Goal: Transaction & Acquisition: Register for event/course

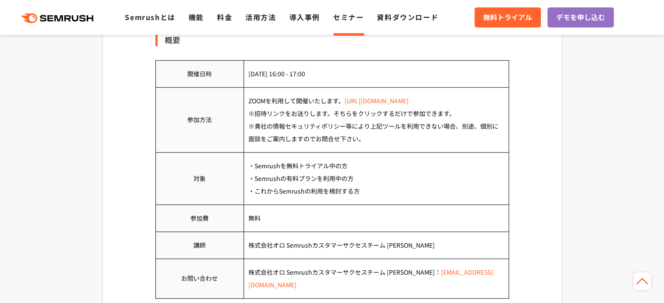
click at [391, 100] on link "[URL][DOMAIN_NAME]" at bounding box center [376, 100] width 64 height 9
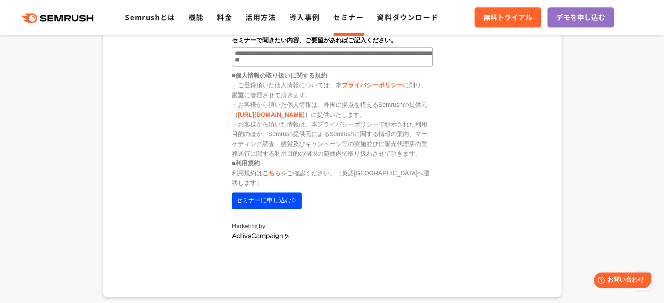
scroll to position [1226, 0]
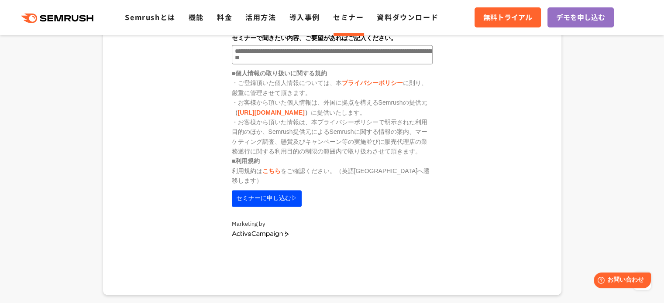
click at [259, 190] on button "セミナーに申し込む▷" at bounding box center [267, 198] width 70 height 17
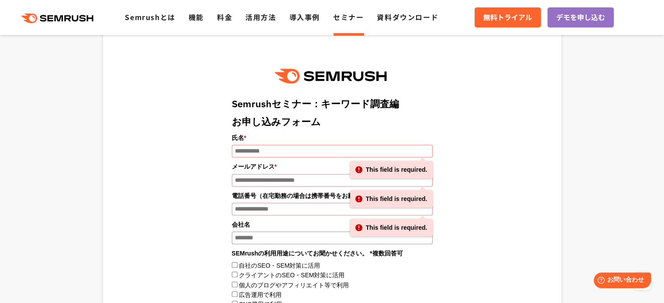
scroll to position [923, 0]
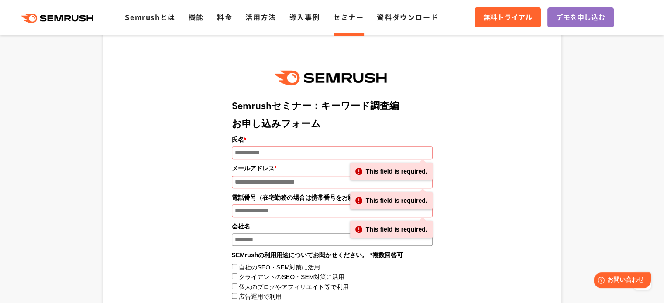
click at [272, 147] on input "氏名 *" at bounding box center [332, 153] width 201 height 13
click at [273, 147] on input "氏名 *" at bounding box center [332, 153] width 201 height 13
type input "*"
type input "****"
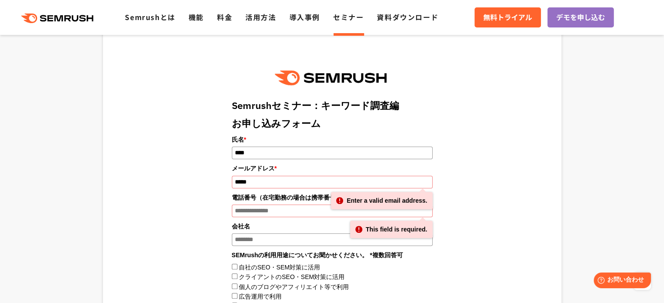
type input "**********"
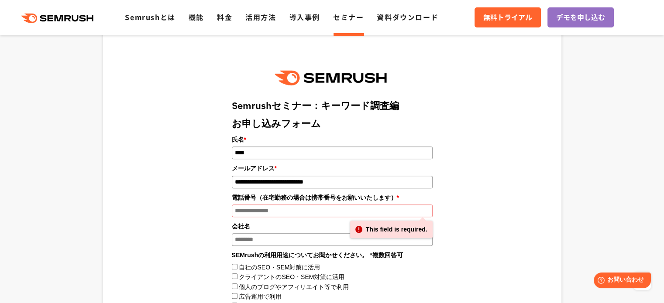
click at [278, 205] on input "電話番号（在宅勤務の場合は携帯番号をお願いいたします） *" at bounding box center [332, 211] width 201 height 13
type input "**********"
type input "*"
type input "**********"
click at [258, 264] on label自社のSEO・SEM対策に活用"] "自社のSEO・SEM対策に活用" at bounding box center [279, 267] width 81 height 7
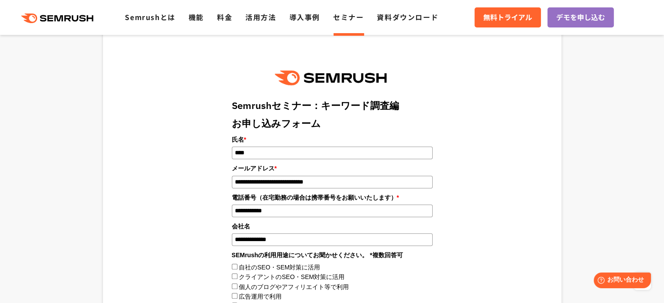
click at [263, 282] on div "個人のブログやアフィリエイト等で利用" at bounding box center [332, 287] width 201 height 10
click at [250, 284] on label個人のブログやアフィリエイト等で利用"] "個人のブログやアフィリエイト等で利用" at bounding box center [294, 287] width 110 height 7
click at [250, 293] on label広告運用で利用"] "広告運用で利用" at bounding box center [260, 296] width 43 height 7
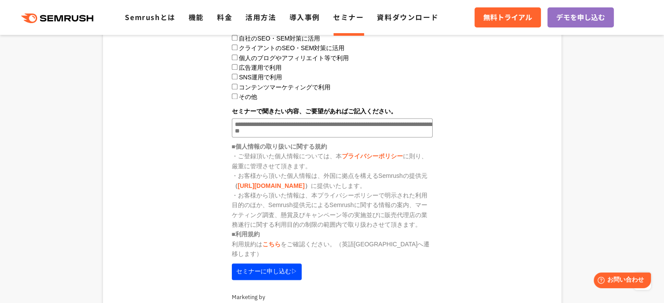
scroll to position [1152, 0]
click at [276, 264] on button "セミナーに申し込む▷" at bounding box center [267, 272] width 70 height 17
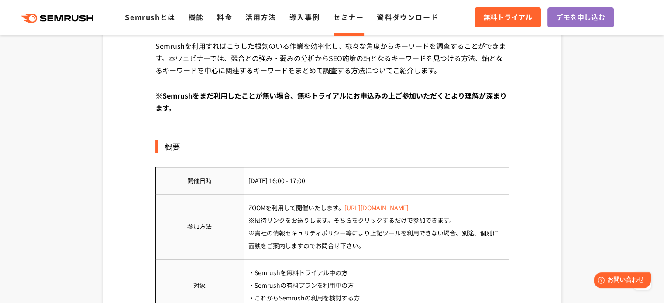
scroll to position [420, 0]
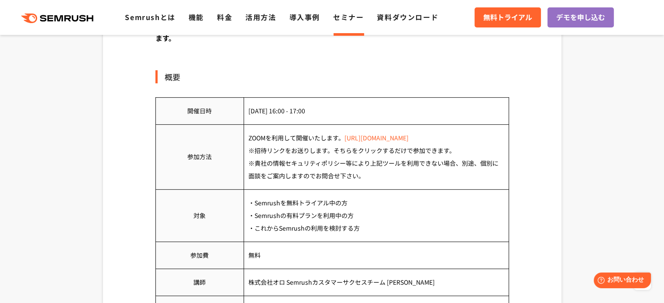
click at [409, 139] on link "[URL][DOMAIN_NAME]" at bounding box center [376, 138] width 64 height 9
